Goal: Information Seeking & Learning: Find specific fact

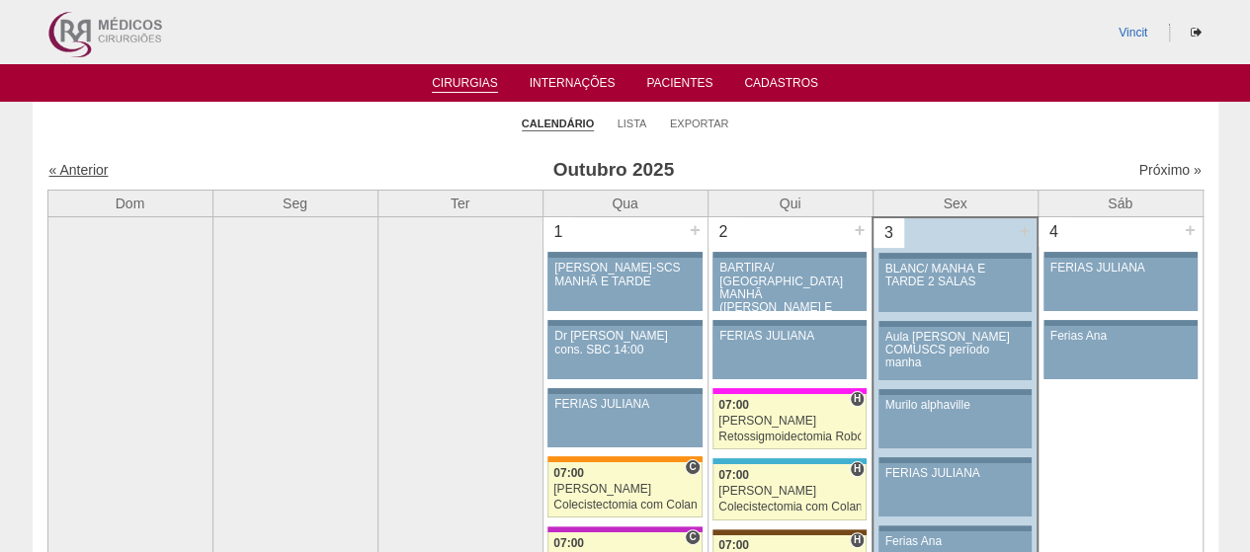
click at [103, 174] on link "« Anterior" at bounding box center [78, 170] width 59 height 16
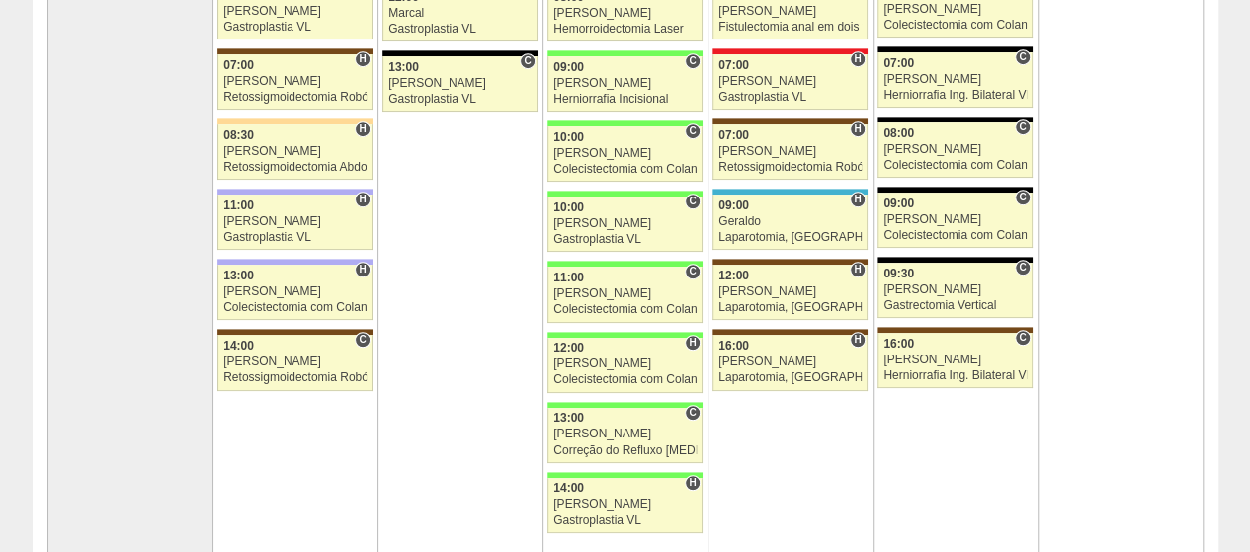
scroll to position [509, 0]
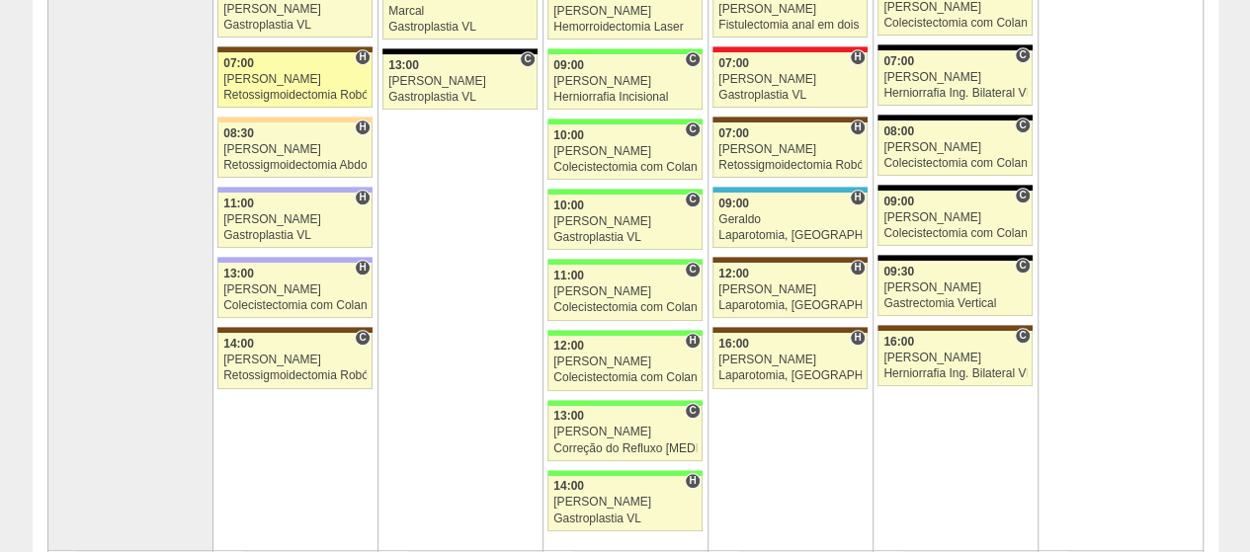
click at [320, 76] on div "Luiz Guilherme" at bounding box center [294, 79] width 143 height 13
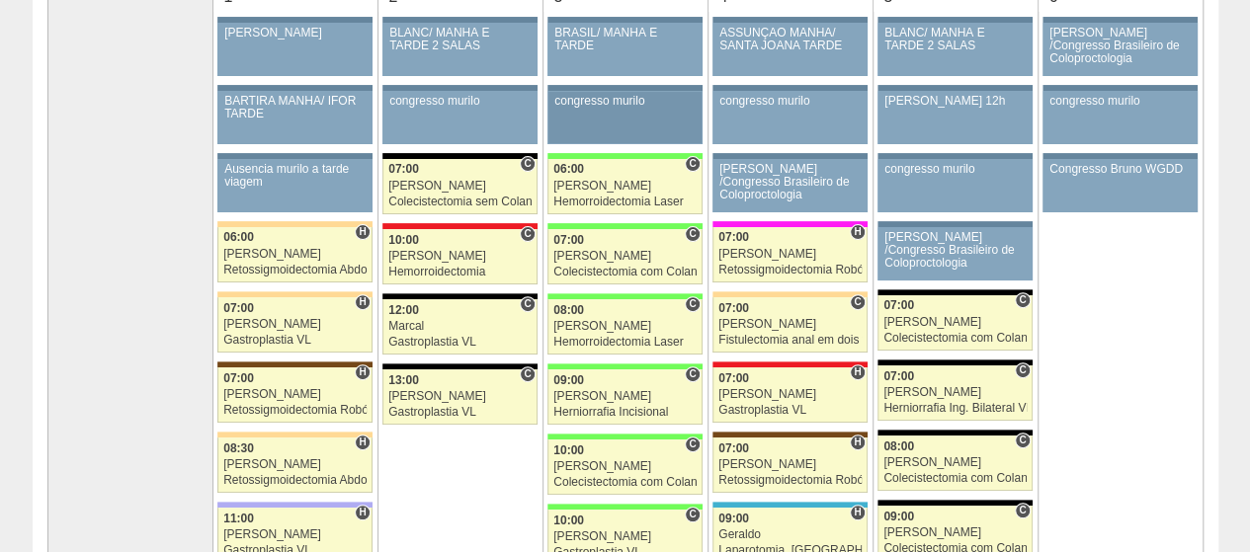
scroll to position [216, 0]
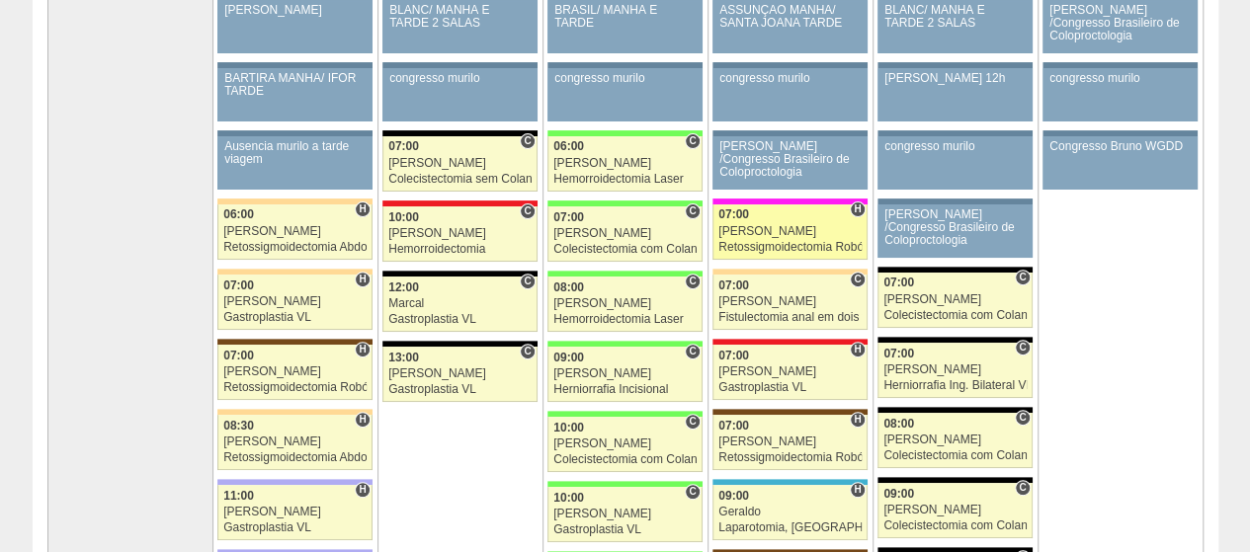
click at [802, 219] on link "87957 Vincit H 07:00 Luiz Guilherme Retossigmoidectomia Robótica Hospital Pro M…" at bounding box center [789, 232] width 154 height 55
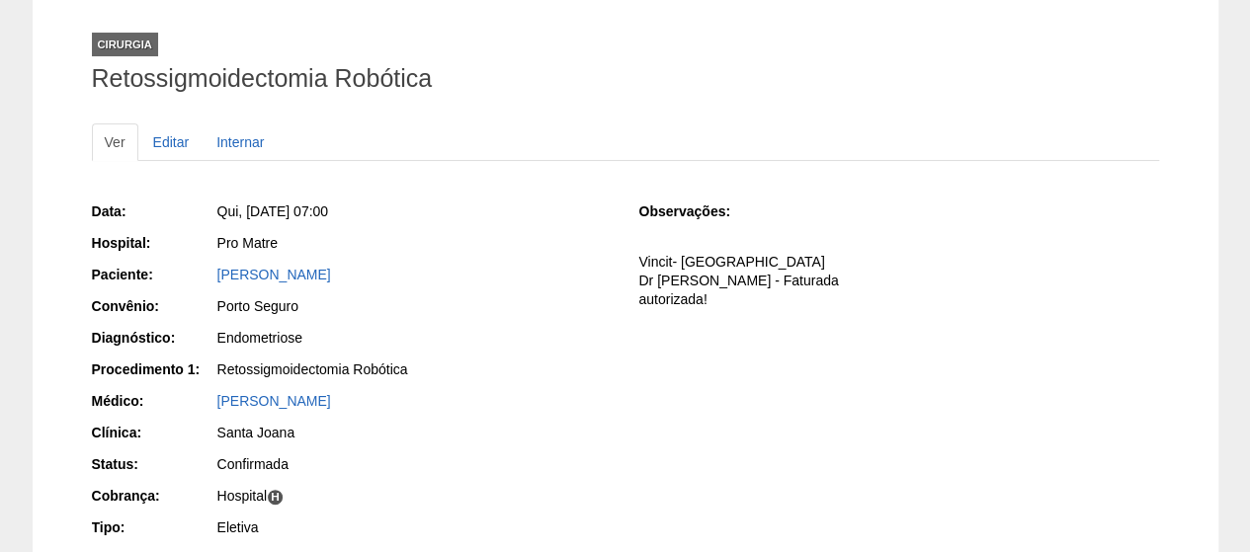
scroll to position [111, 0]
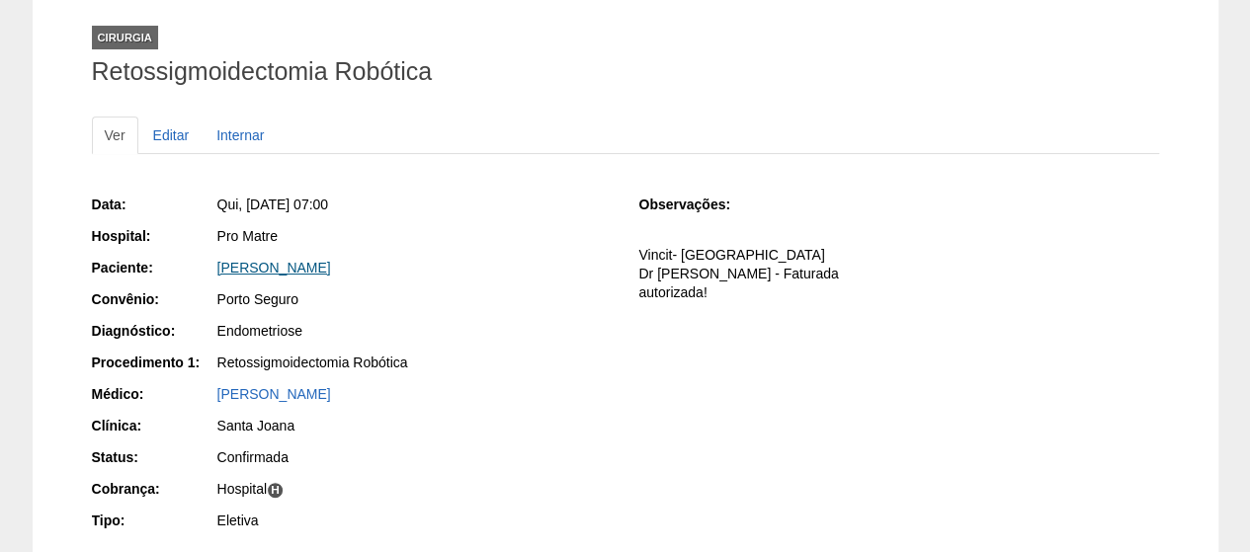
click at [331, 270] on link "[PERSON_NAME]" at bounding box center [274, 268] width 114 height 16
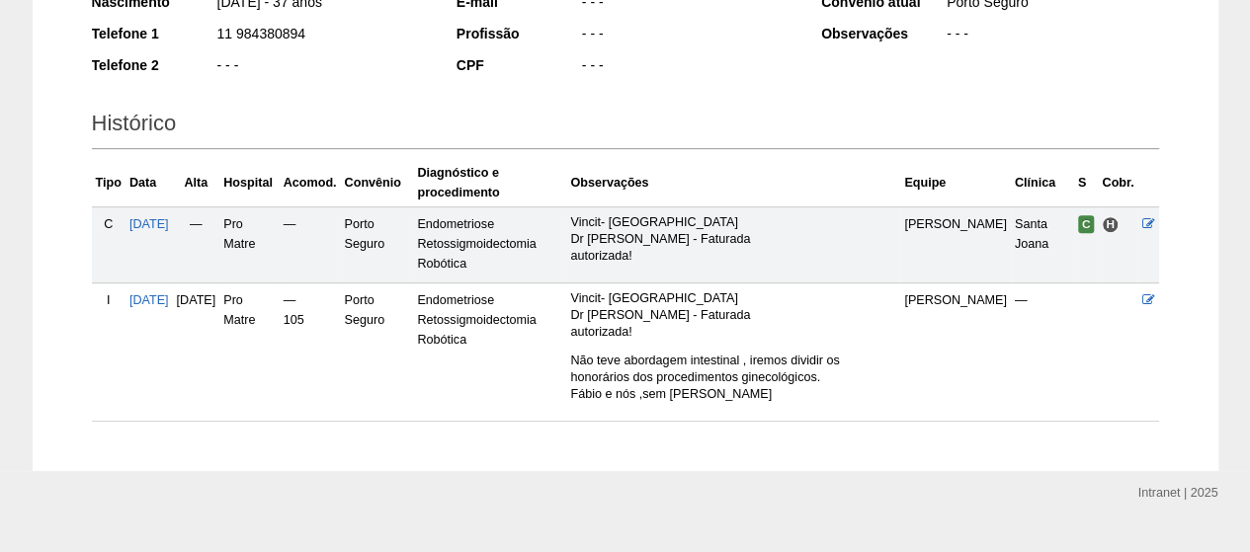
scroll to position [368, 0]
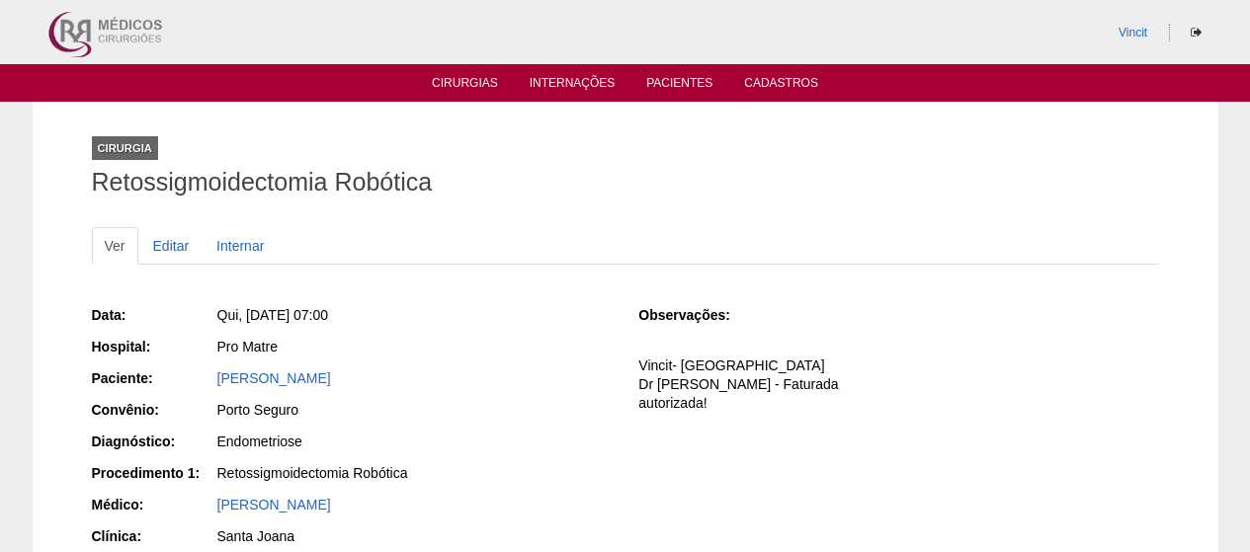
scroll to position [111, 0]
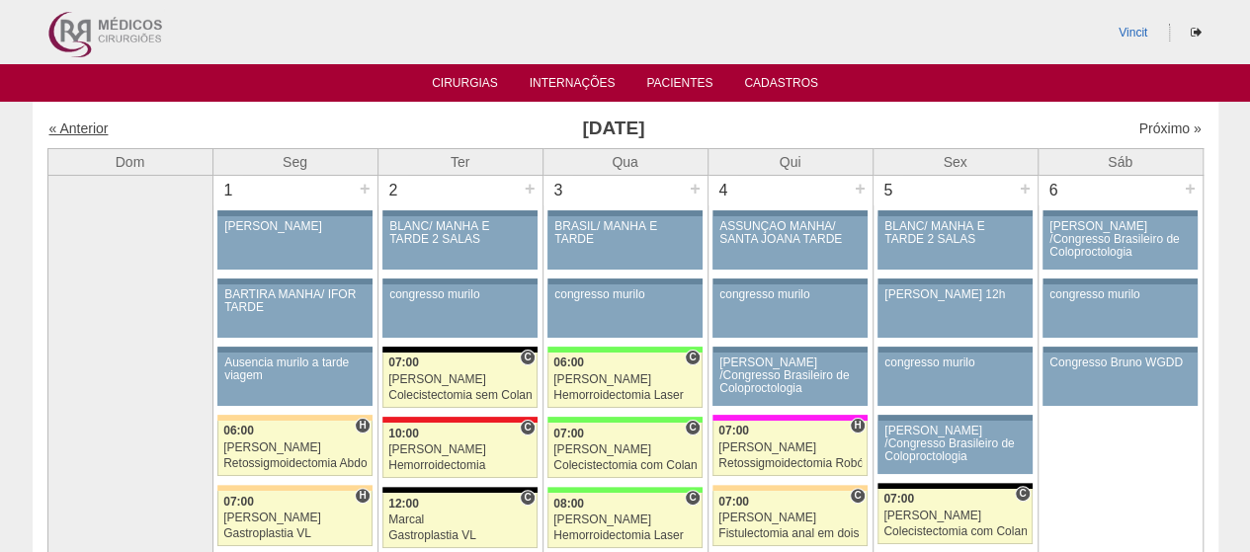
click at [82, 129] on link "« Anterior" at bounding box center [78, 129] width 59 height 16
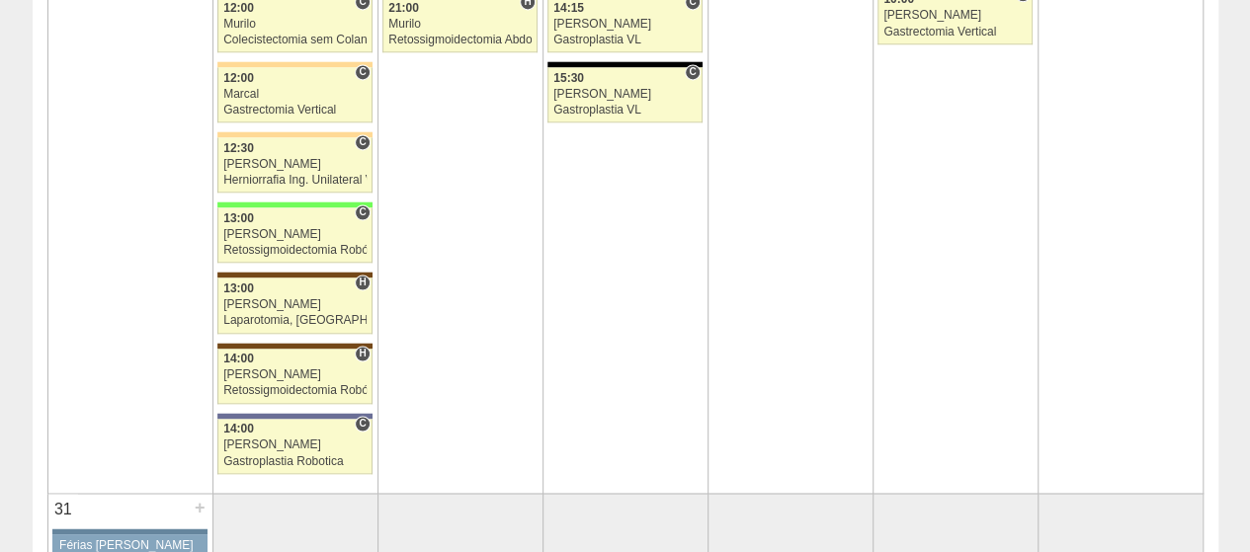
scroll to position [5416, 0]
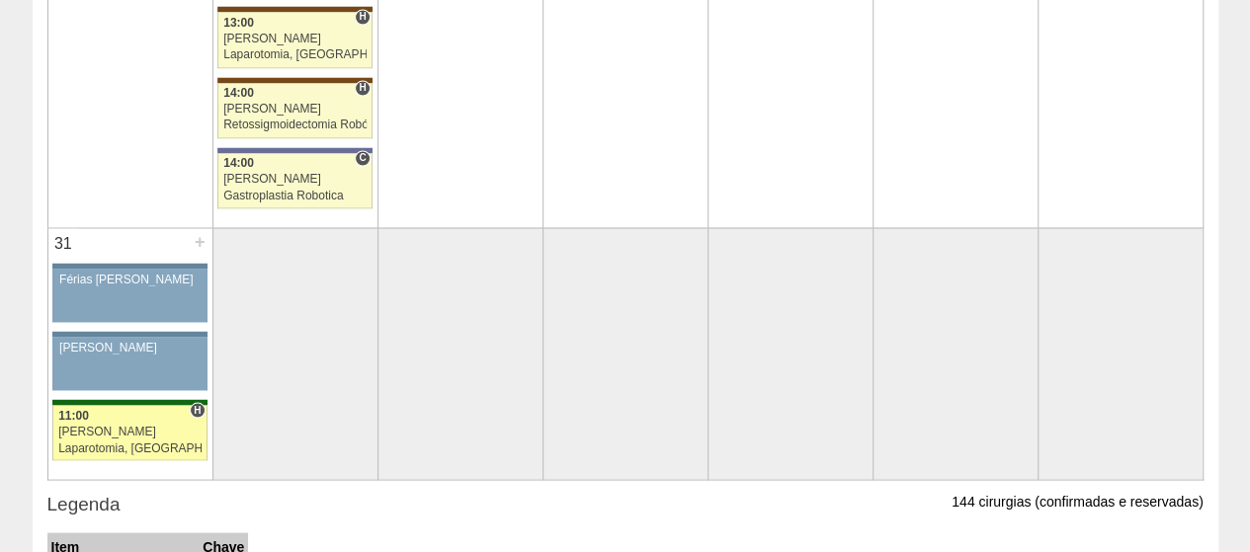
click at [159, 425] on div "Nathan" at bounding box center [129, 431] width 143 height 13
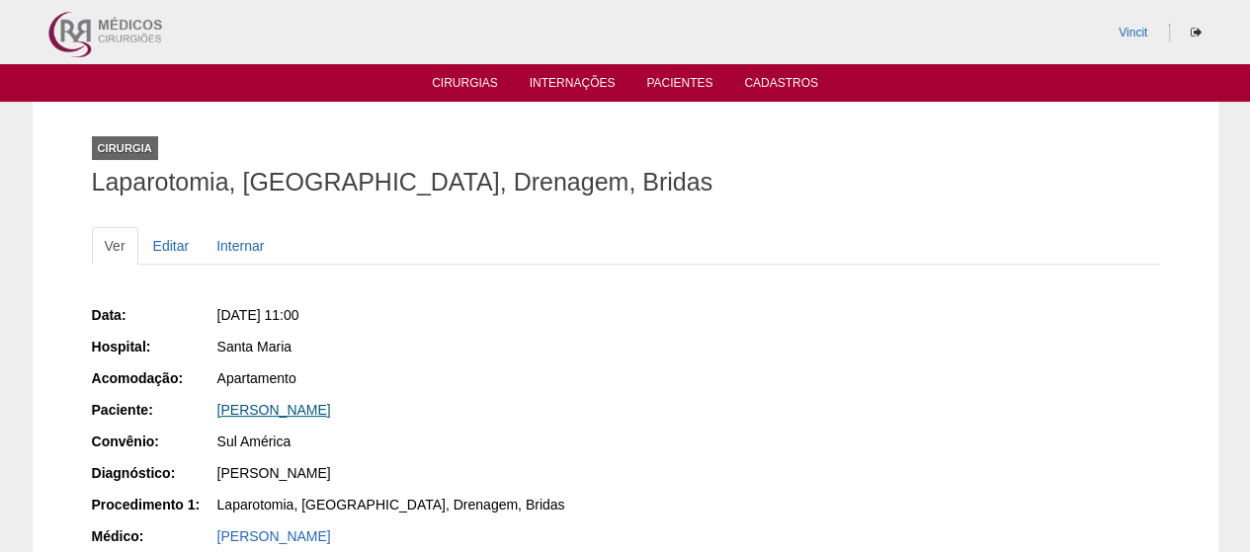
click at [331, 406] on link "GABRIELLE PEREIRA DOS SANTOS" at bounding box center [274, 410] width 114 height 16
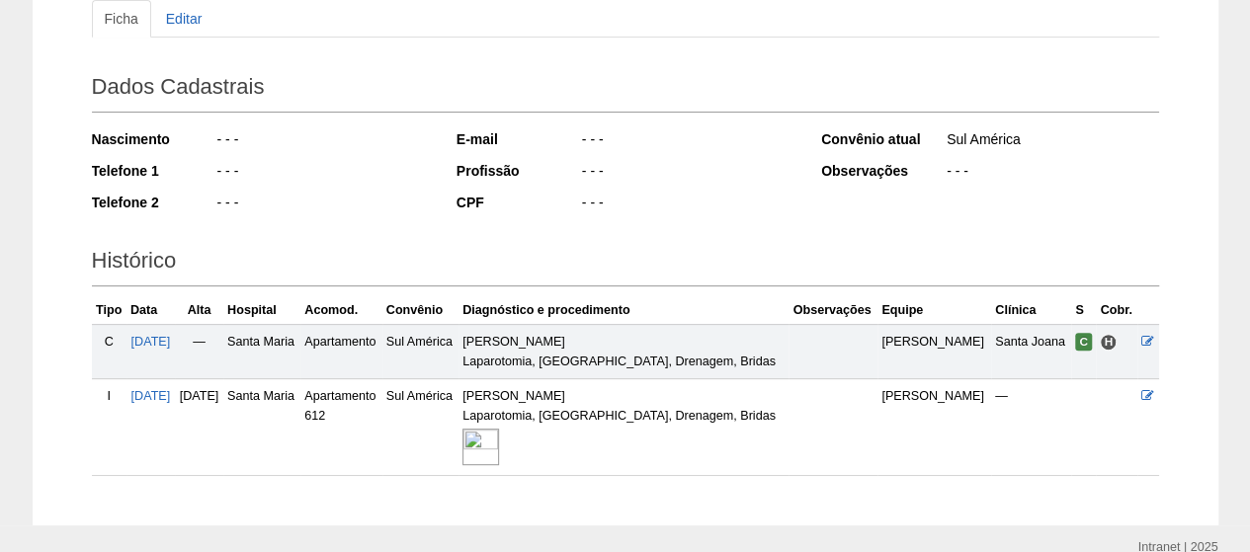
scroll to position [316, 0]
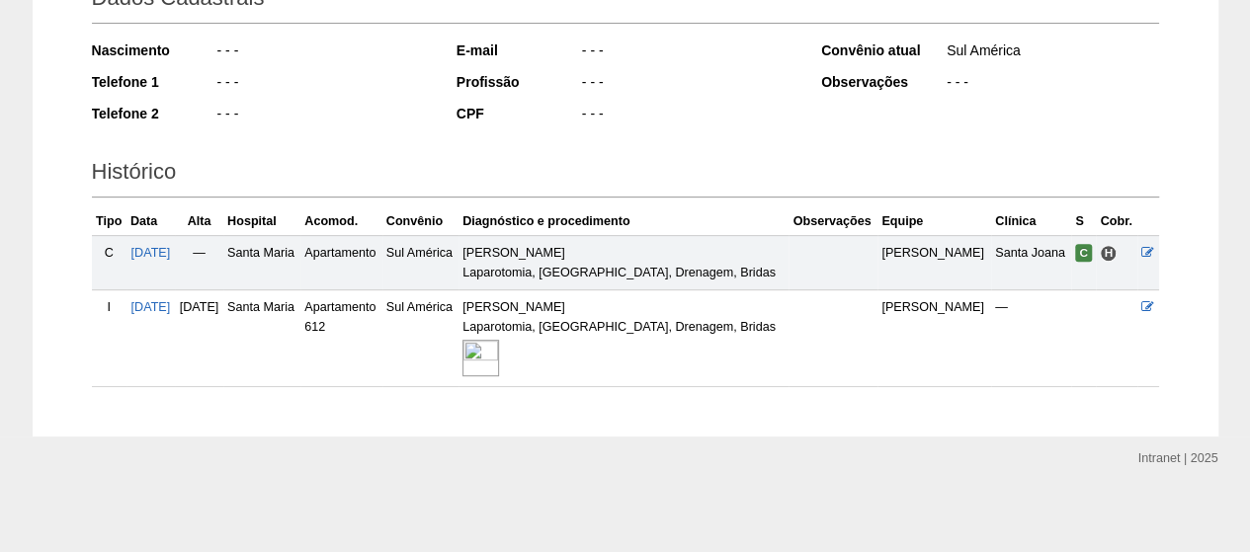
click at [499, 364] on img at bounding box center [480, 358] width 37 height 37
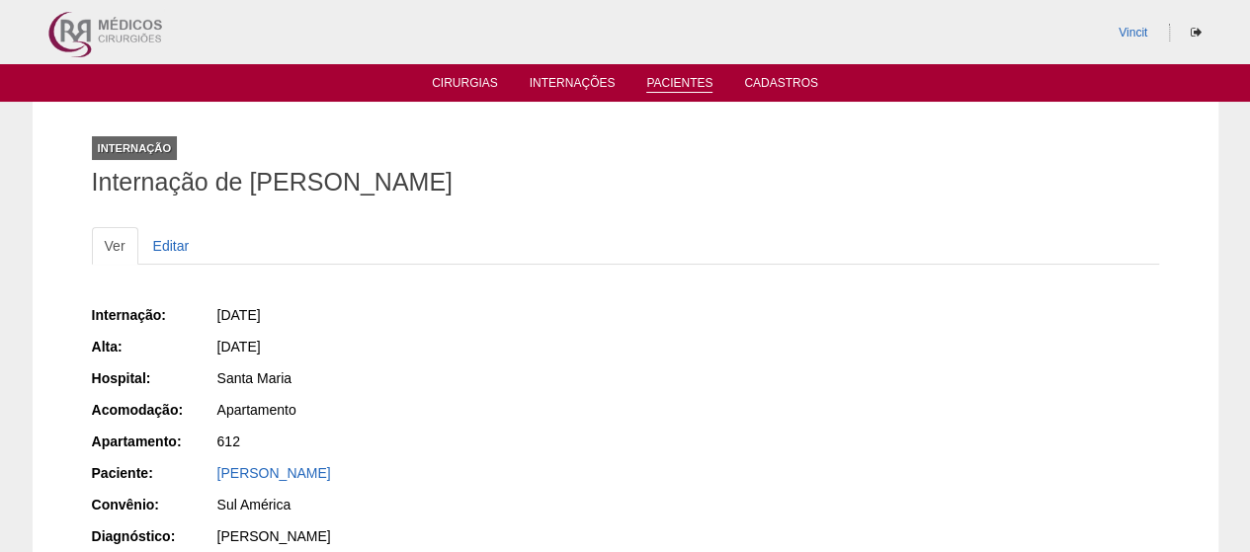
click at [658, 75] on li "Pacientes" at bounding box center [679, 82] width 94 height 16
click at [662, 84] on link "Pacientes" at bounding box center [679, 84] width 66 height 17
click at [682, 92] on link "Pacientes" at bounding box center [679, 84] width 66 height 17
click at [682, 92] on ul "Cirurgias Internações Pacientes Cadastros" at bounding box center [625, 83] width 1250 height 38
click at [683, 90] on link "Pacientes" at bounding box center [679, 84] width 66 height 17
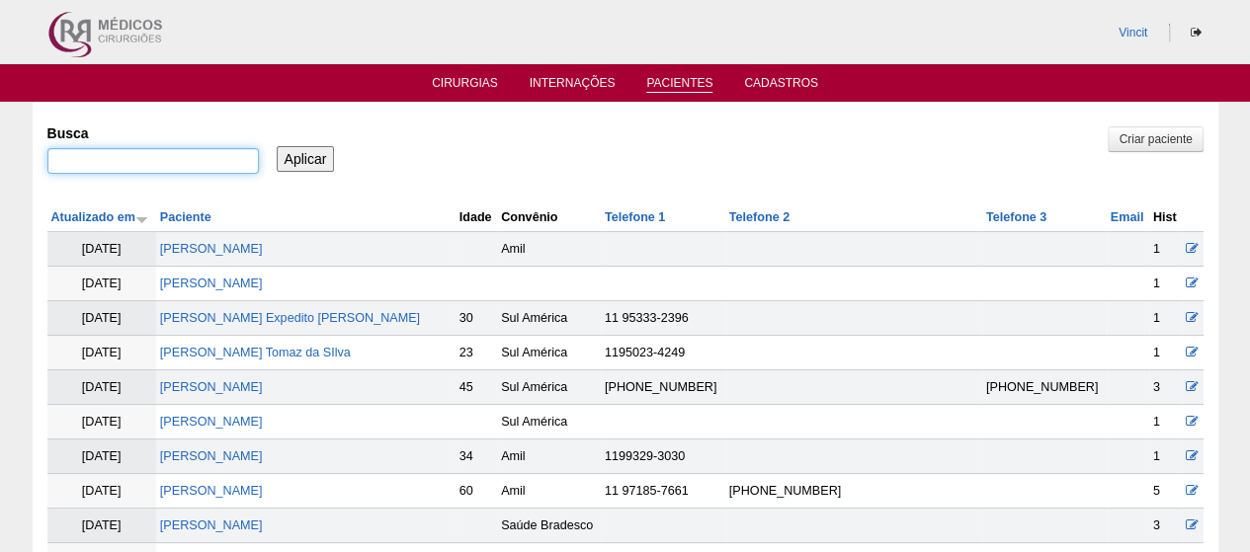
click at [218, 159] on input "Busca" at bounding box center [152, 161] width 211 height 26
type input "GABRIELLE DOS SANTOS"
click at [277, 146] on input "Aplicar" at bounding box center [306, 159] width 58 height 26
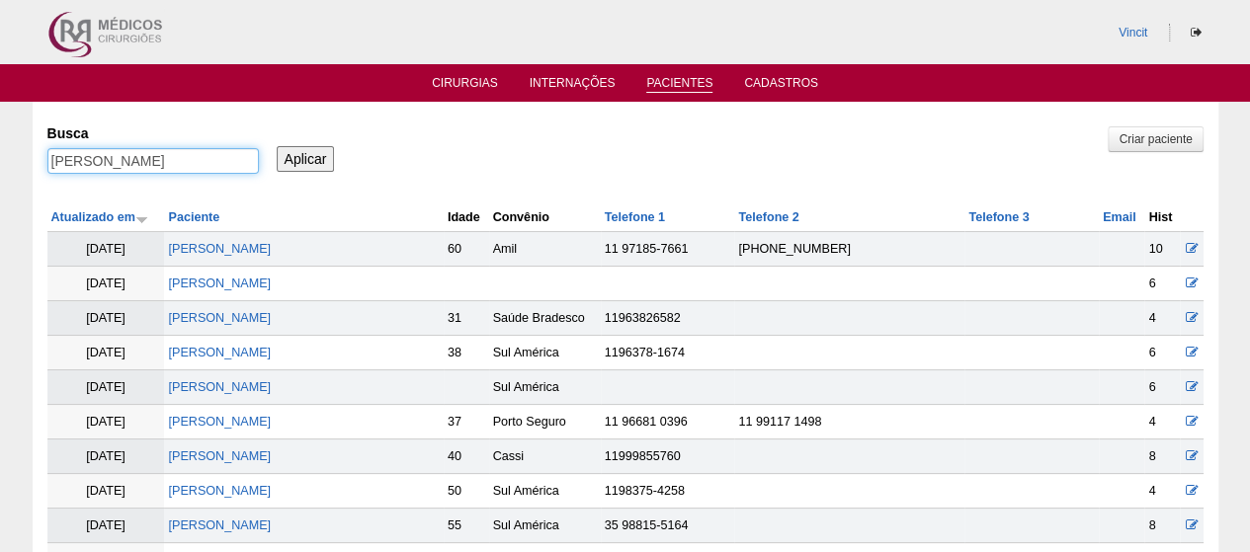
click at [232, 161] on input "[PERSON_NAME]" at bounding box center [152, 161] width 211 height 26
type input "[PERSON_NAME]"
click at [277, 146] on input "Aplicar" at bounding box center [306, 159] width 58 height 26
click at [308, 157] on input "Aplicar" at bounding box center [306, 159] width 58 height 26
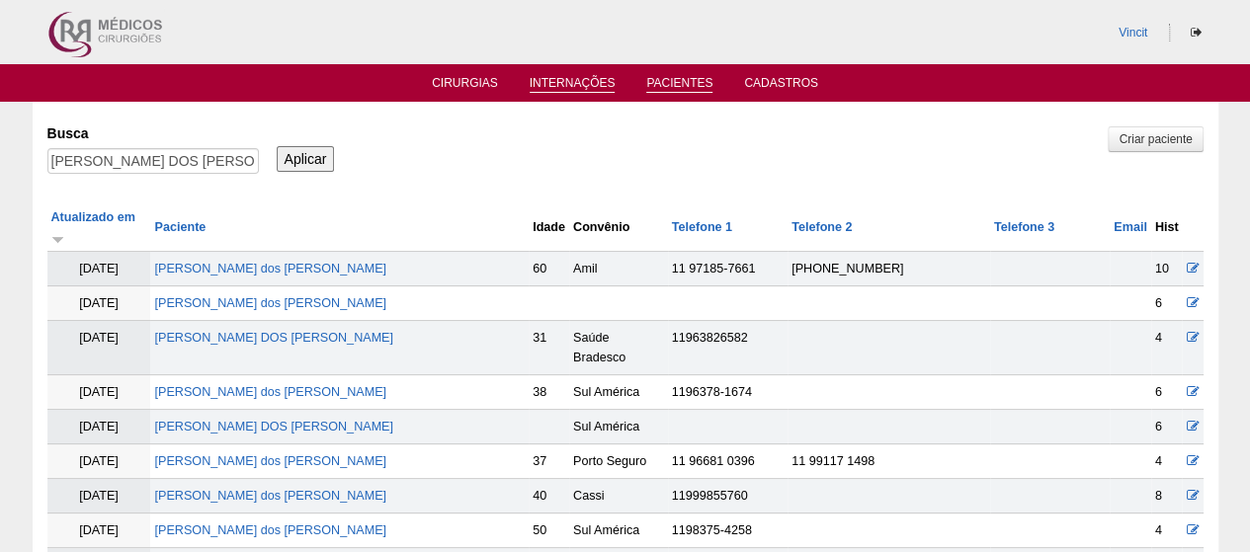
click at [576, 79] on link "Internações" at bounding box center [573, 84] width 86 height 17
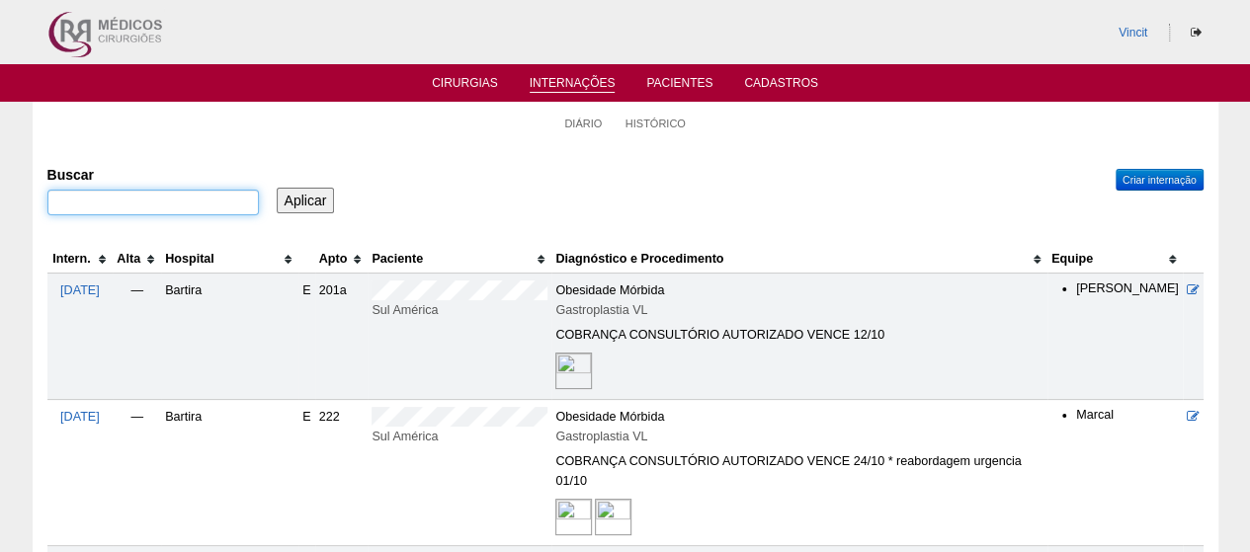
click at [223, 201] on input "Buscar" at bounding box center [152, 203] width 211 height 26
type input "GABRIELLE"
click at [277, 188] on input "Aplicar" at bounding box center [306, 201] width 58 height 26
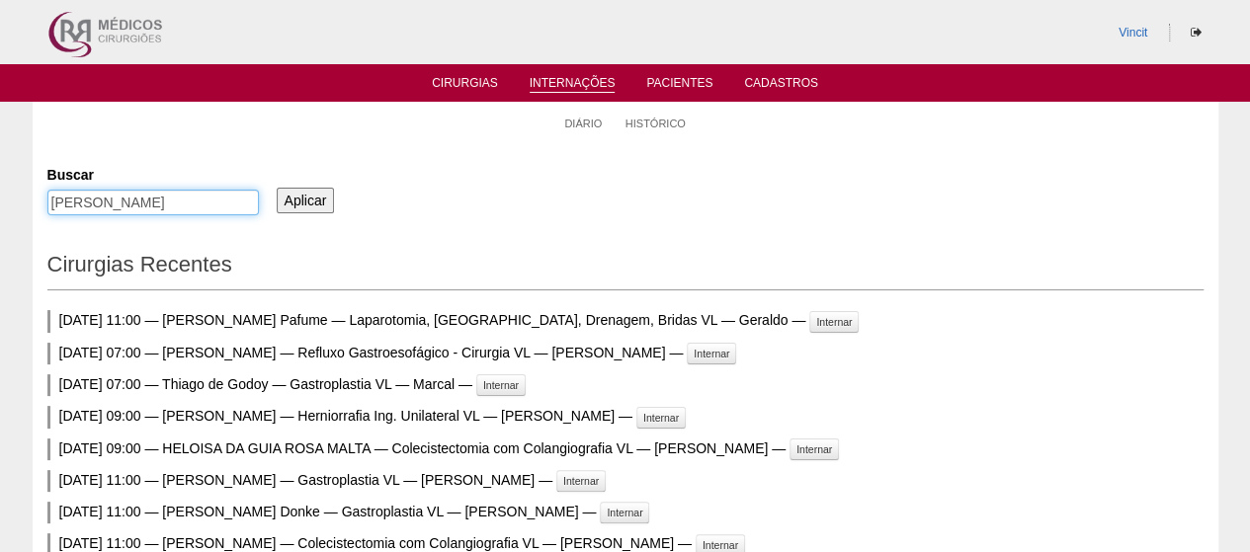
drag, startPoint x: 163, startPoint y: 205, endPoint x: 169, endPoint y: 163, distance: 41.9
click at [163, 205] on input "GABRIELLE" at bounding box center [152, 203] width 211 height 26
type input "GABRIELE"
click at [277, 188] on input "Aplicar" at bounding box center [306, 201] width 58 height 26
click at [694, 78] on link "Pacientes" at bounding box center [679, 84] width 66 height 17
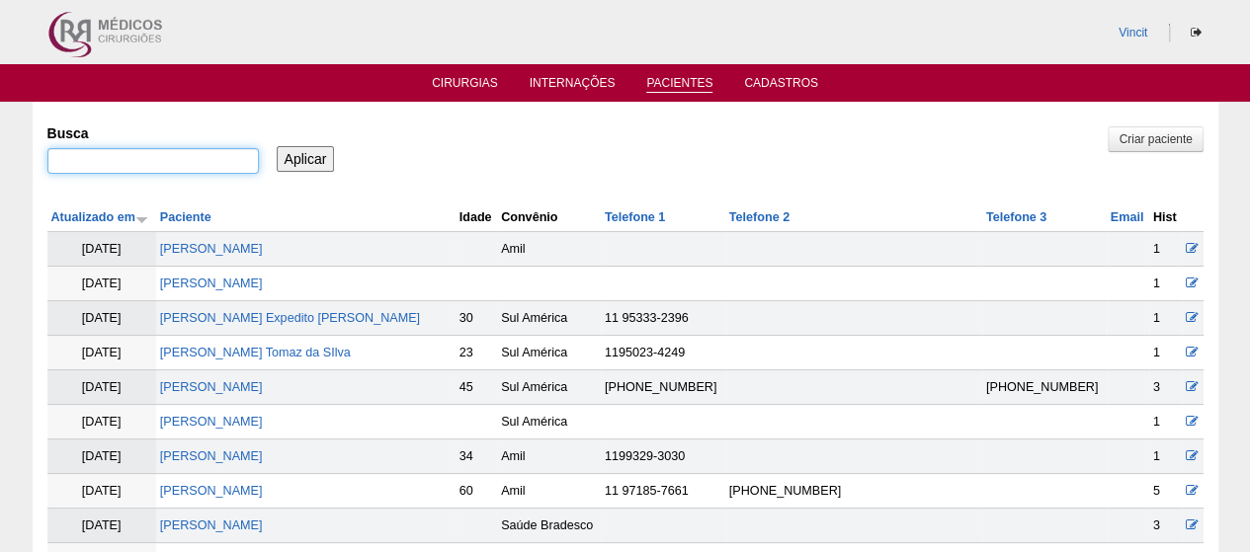
click at [158, 169] on input "Busca" at bounding box center [152, 161] width 211 height 26
type input "[PERSON_NAME]"
click at [277, 146] on input "Aplicar" at bounding box center [306, 159] width 58 height 26
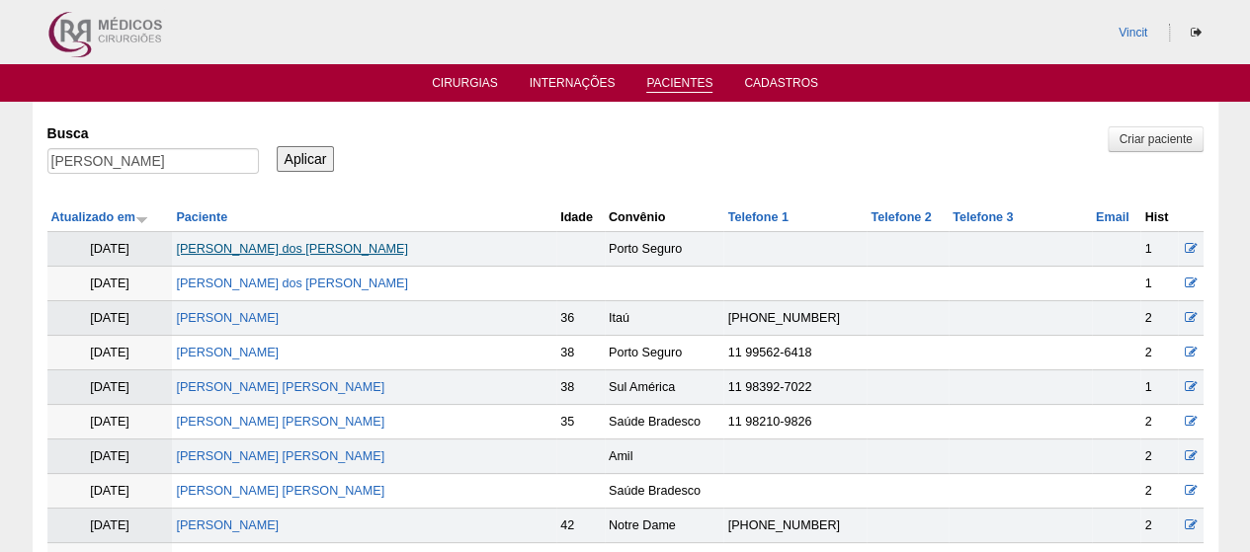
click at [312, 252] on link "Gabriele dos santos Teixeira" at bounding box center [291, 249] width 231 height 14
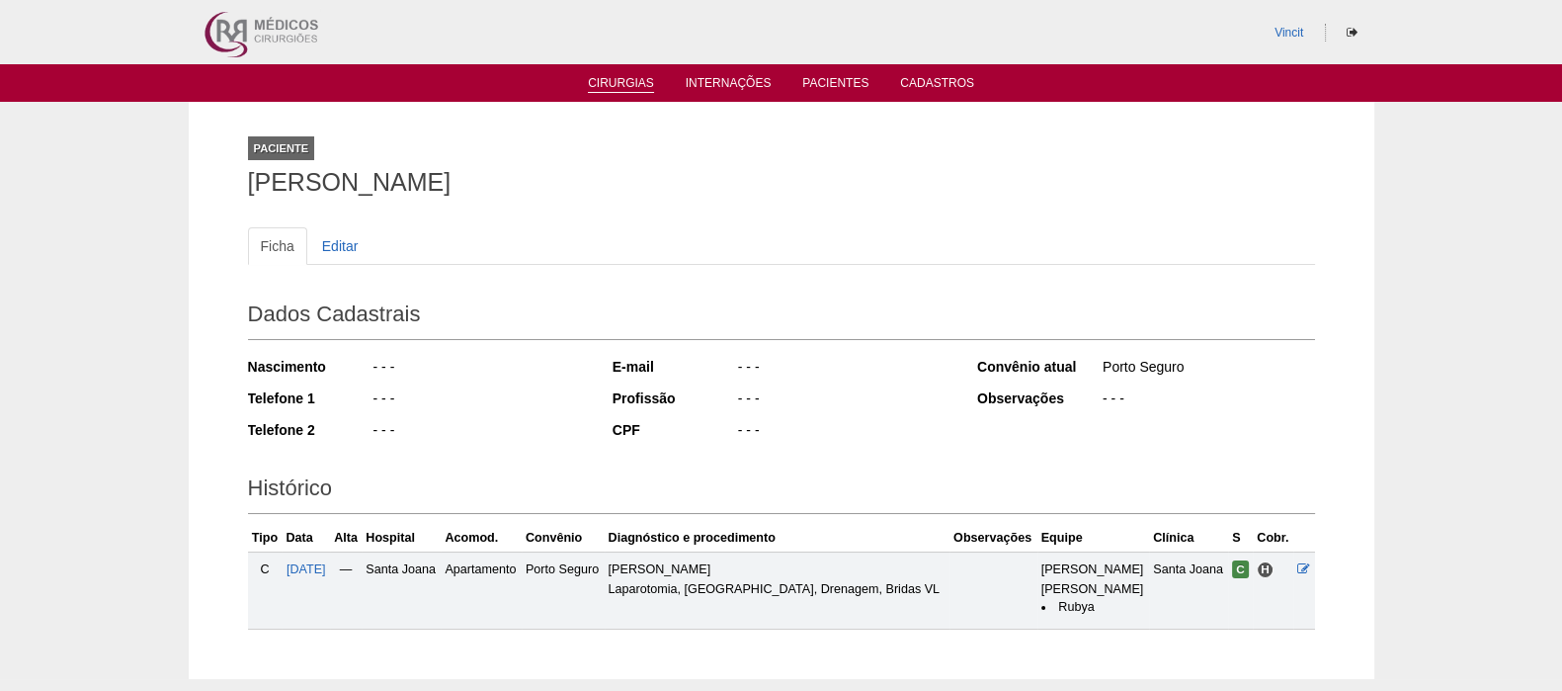
click at [616, 86] on link "Cirurgias" at bounding box center [621, 84] width 66 height 17
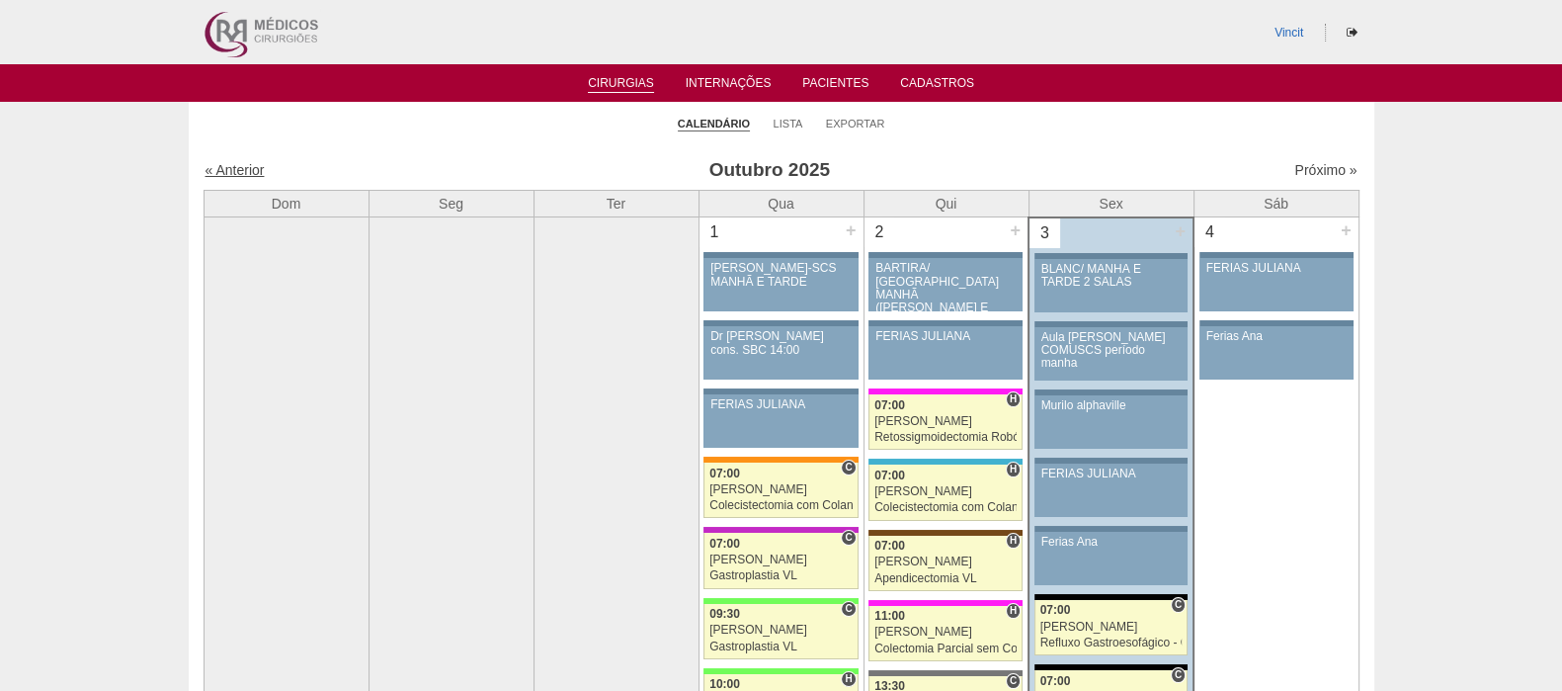
click at [227, 167] on link "« Anterior" at bounding box center [234, 170] width 59 height 16
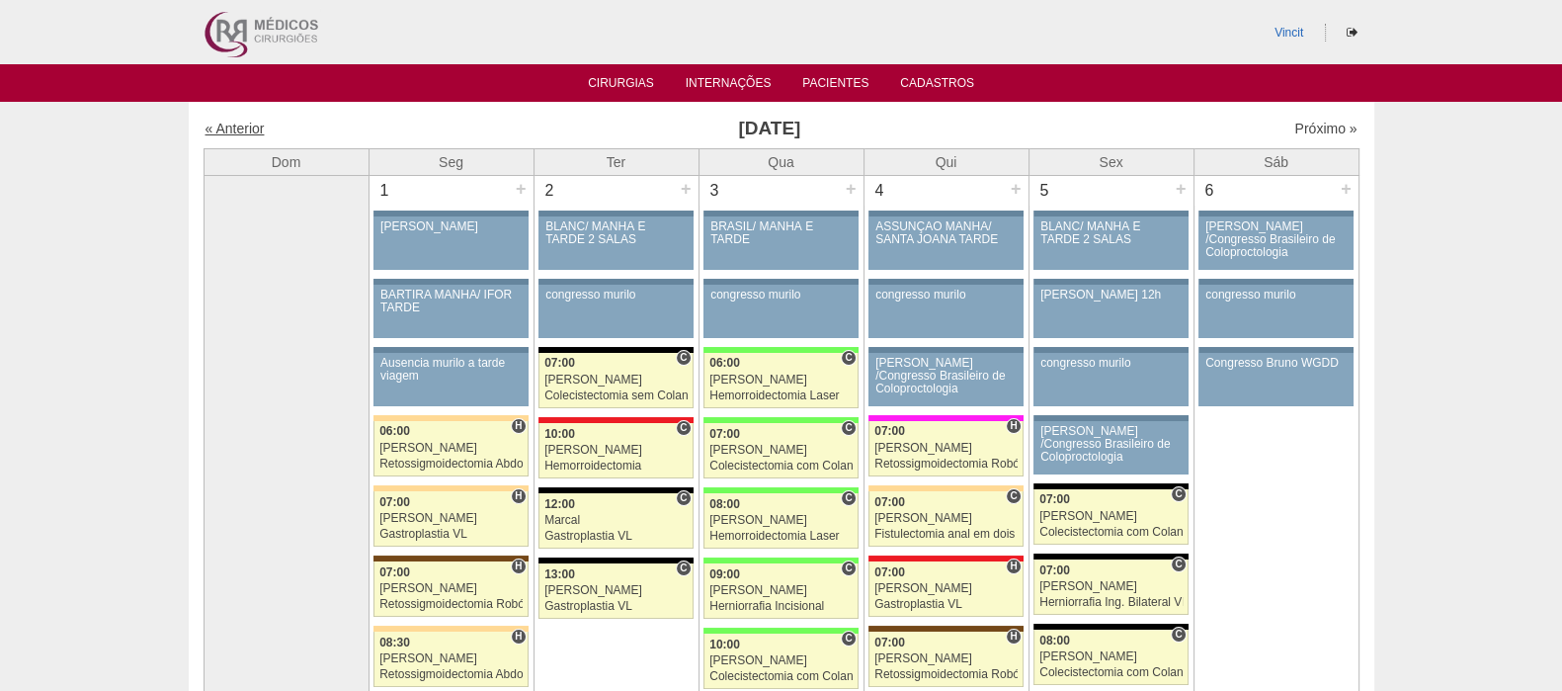
click at [242, 123] on link "« Anterior" at bounding box center [234, 129] width 59 height 16
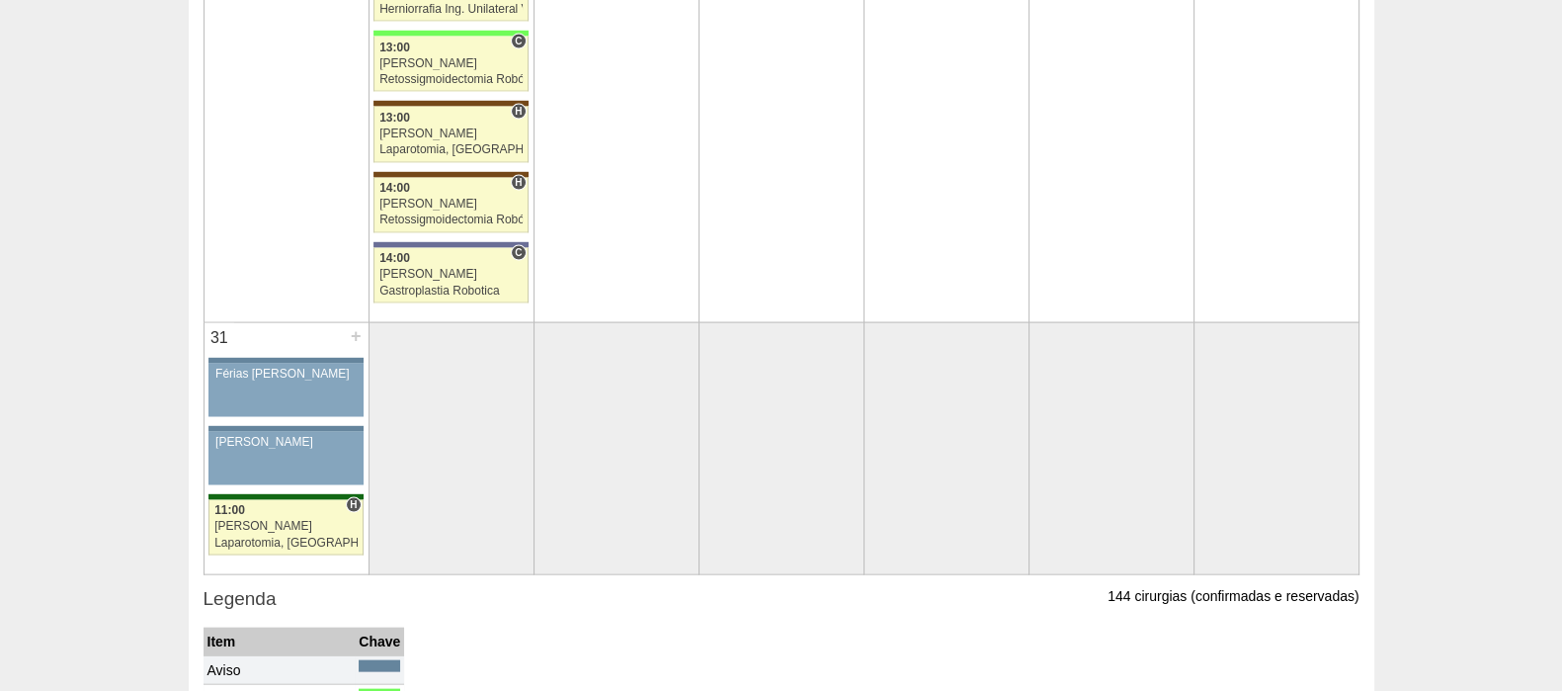
scroll to position [5681, 0]
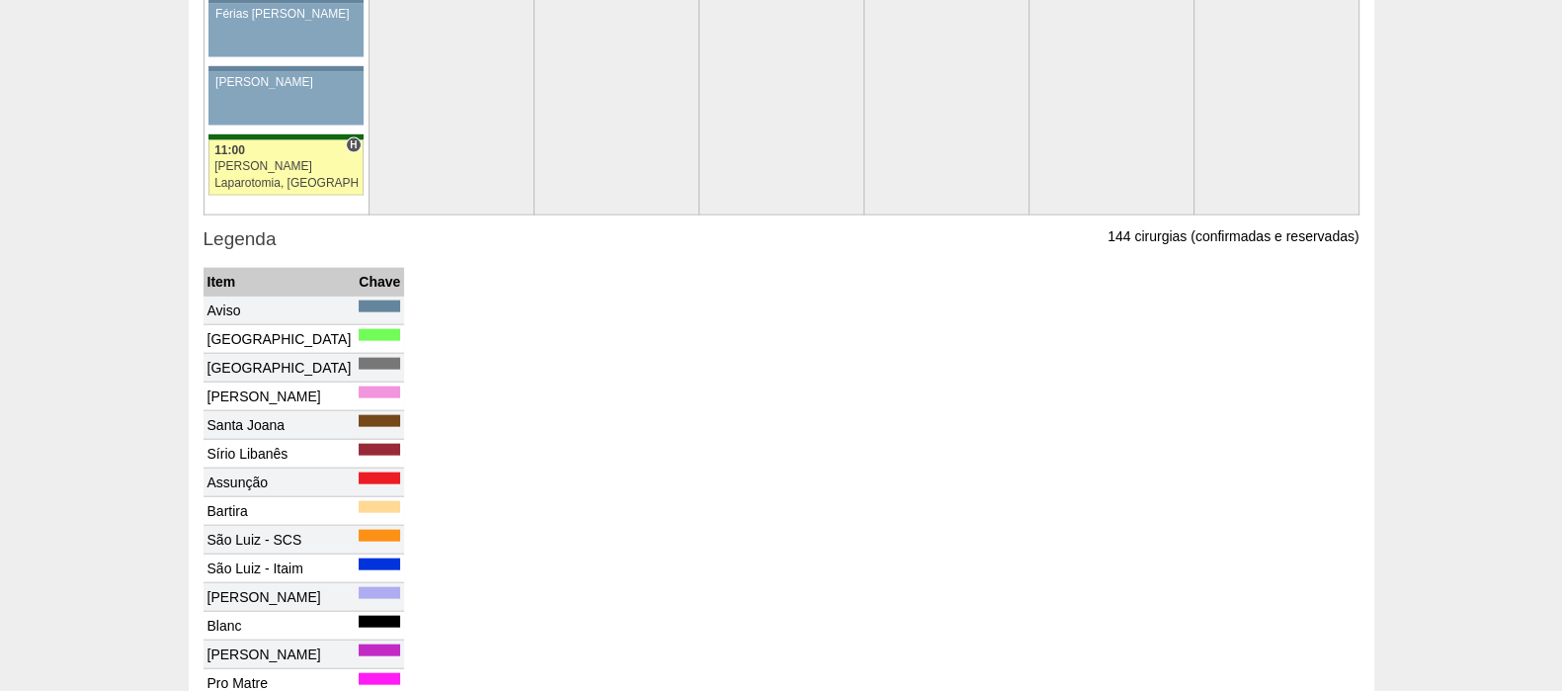
click at [283, 160] on div "[PERSON_NAME]" at bounding box center [285, 166] width 143 height 13
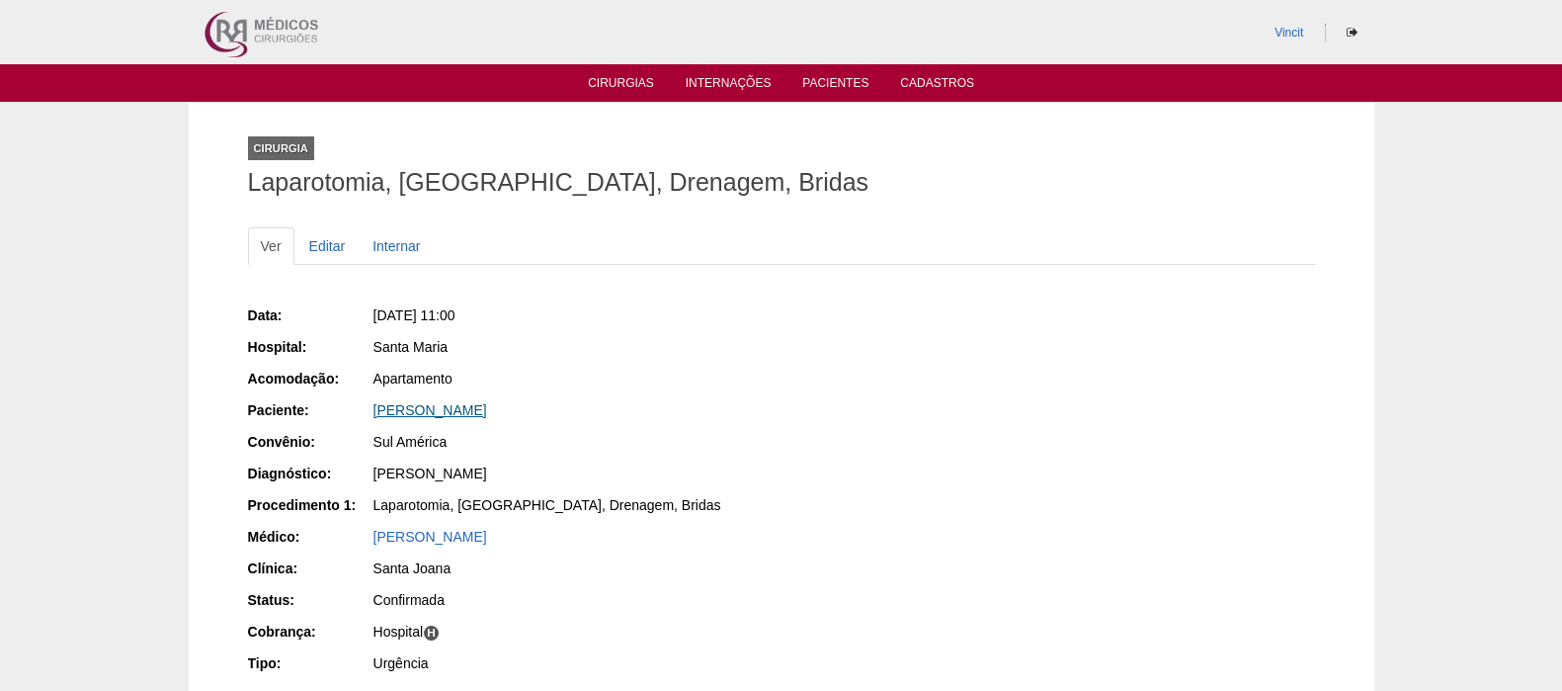
drag, startPoint x: 497, startPoint y: 417, endPoint x: 503, endPoint y: 407, distance: 11.5
click at [500, 412] on div "[PERSON_NAME]" at bounding box center [570, 410] width 394 height 20
click at [513, 396] on div "Data: [DATE] 11:00 Hospital: [GEOGRAPHIC_DATA] Acomodação: Apartamento Paciente…" at bounding box center [508, 491] width 520 height 386
click at [487, 409] on link "[PERSON_NAME]" at bounding box center [430, 410] width 114 height 16
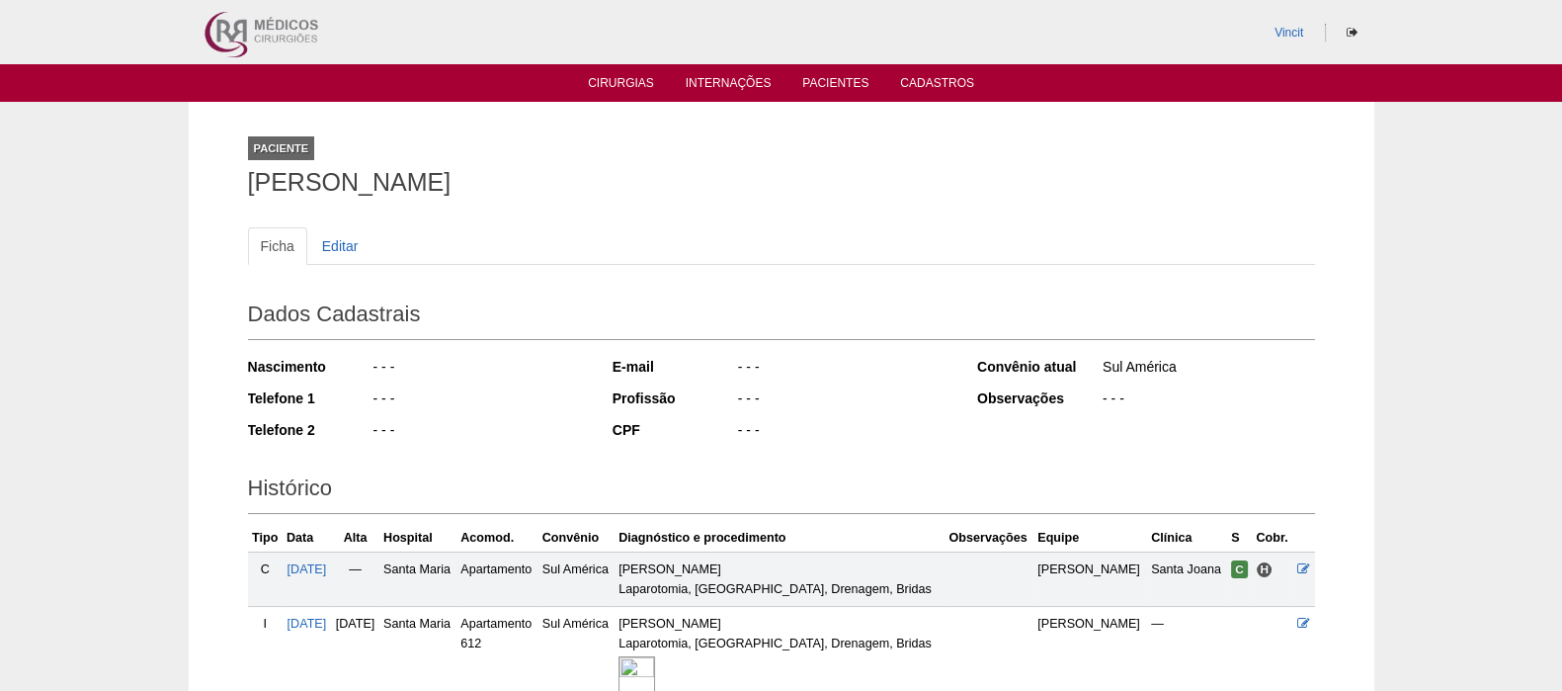
click at [655, 656] on img at bounding box center [636, 674] width 37 height 37
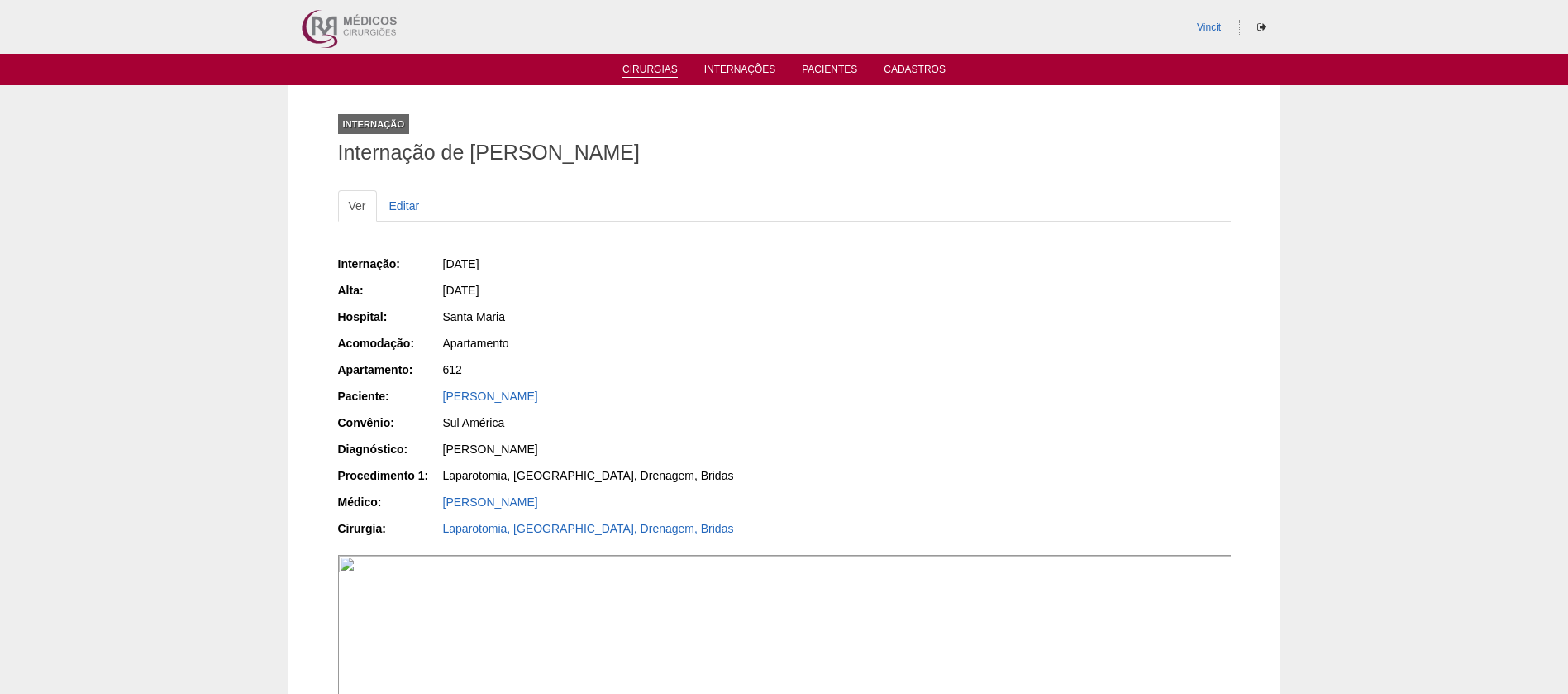
click at [662, 71] on link "Cirurgias" at bounding box center [650, 70] width 55 height 14
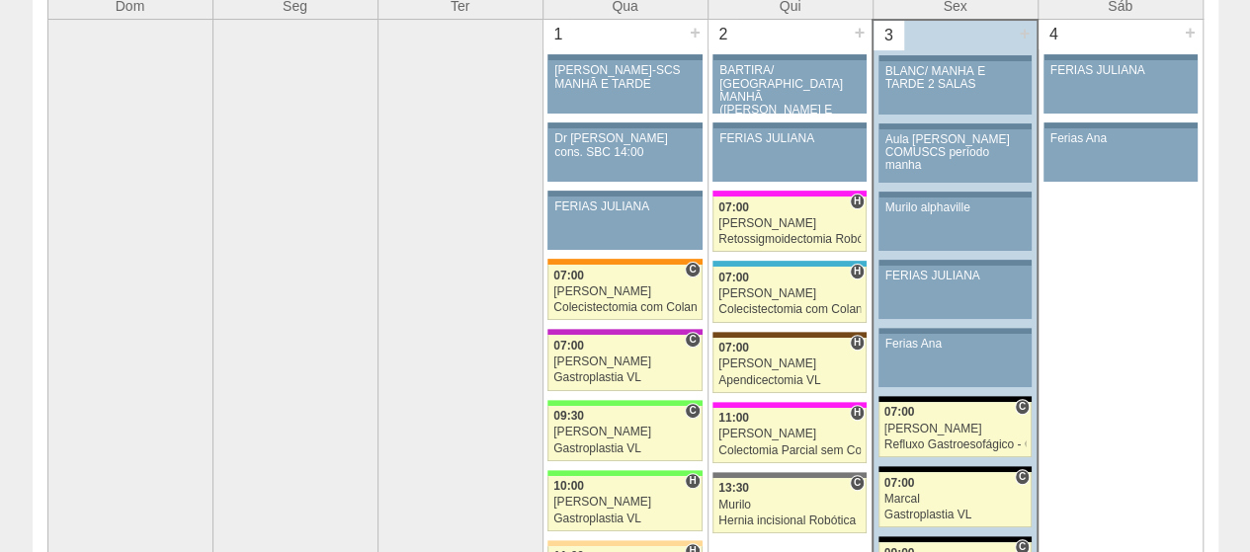
scroll to position [494, 0]
